Goal: Transaction & Acquisition: Purchase product/service

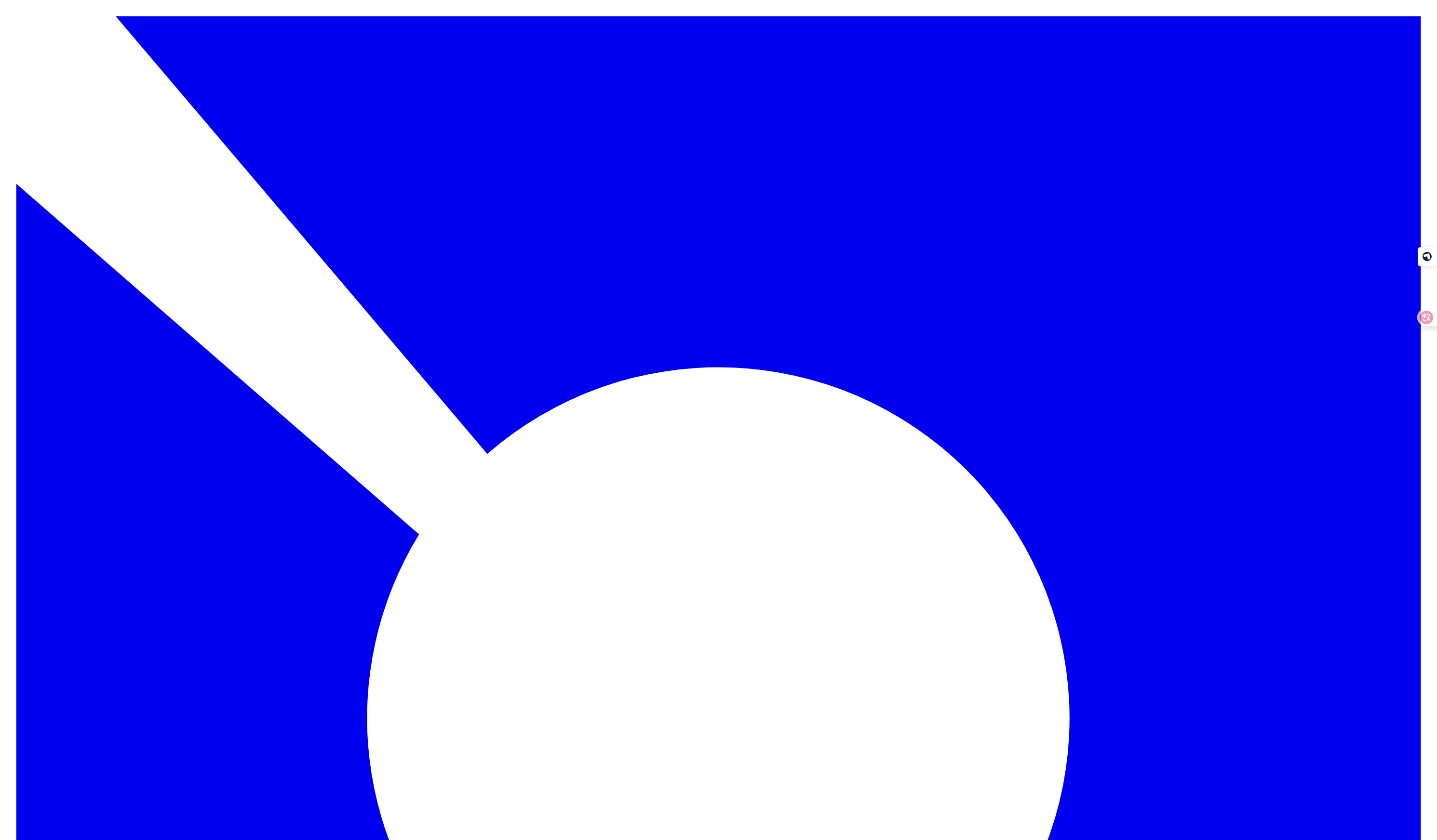
type input "*"
type input "**********"
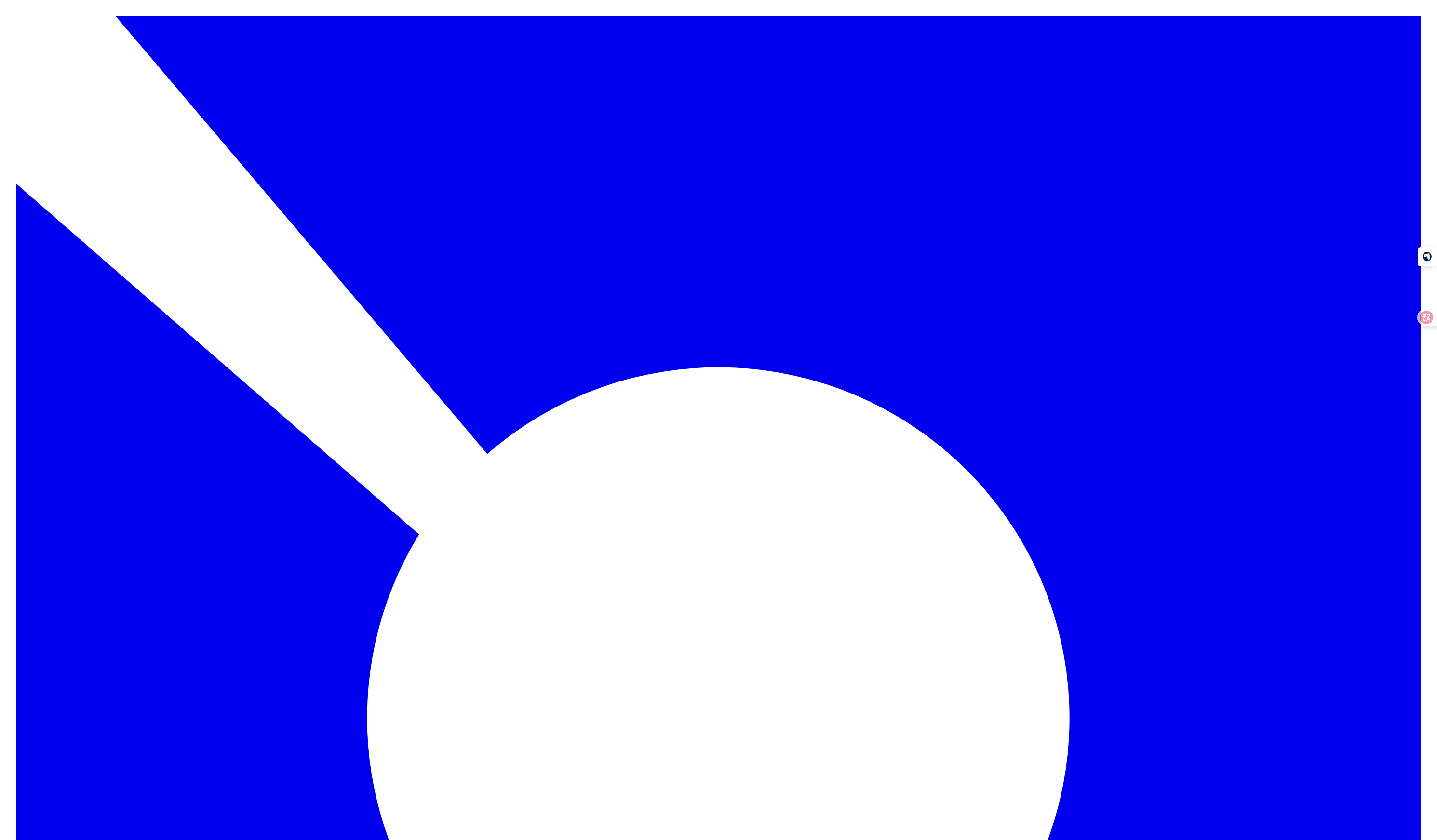
type input "*******"
